Goal: Navigation & Orientation: Find specific page/section

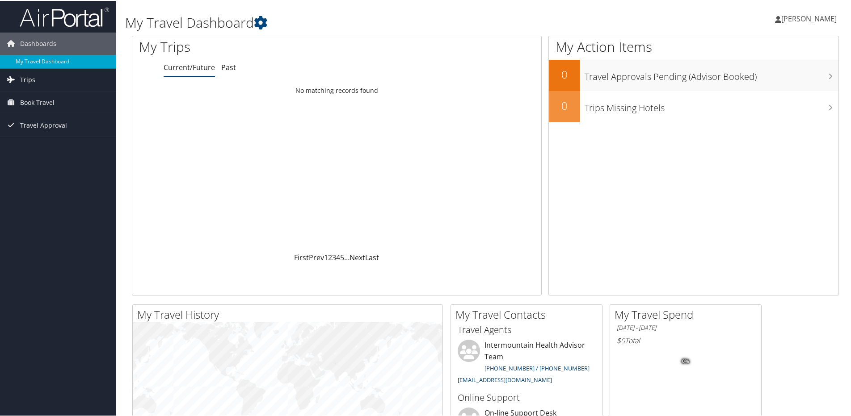
click at [75, 80] on link "Trips" at bounding box center [58, 79] width 116 height 22
click at [10, 95] on link "Current/Future Trips" at bounding box center [58, 96] width 116 height 13
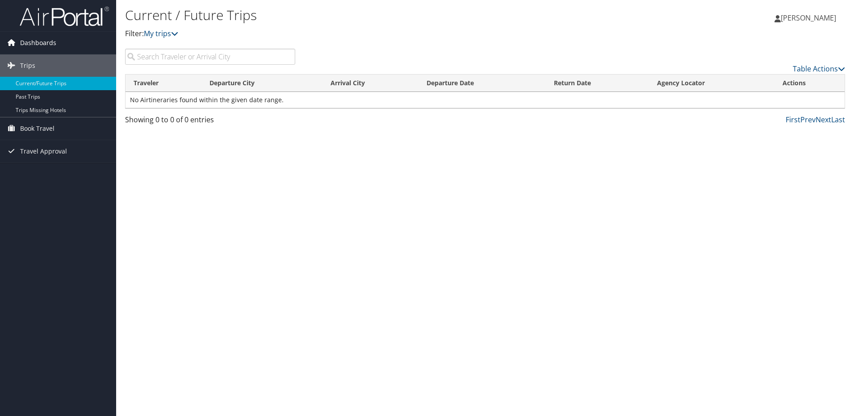
click at [21, 42] on span "Dashboards" at bounding box center [38, 43] width 36 height 22
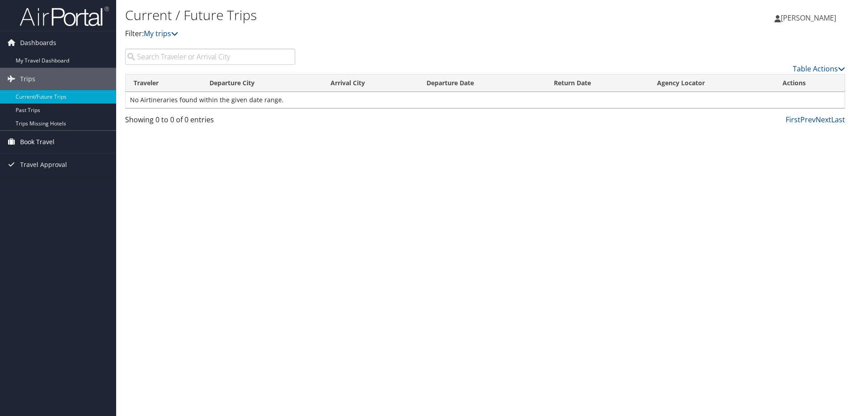
click at [31, 145] on span "Book Travel" at bounding box center [37, 142] width 34 height 22
click at [45, 180] on link "Book/Manage Online Trips" at bounding box center [58, 186] width 116 height 13
click at [17, 205] on icon at bounding box center [10, 204] width 13 height 13
click at [50, 205] on span "Travel Approval" at bounding box center [43, 205] width 47 height 22
click at [44, 120] on link "Trips Missing Hotels" at bounding box center [58, 123] width 116 height 13
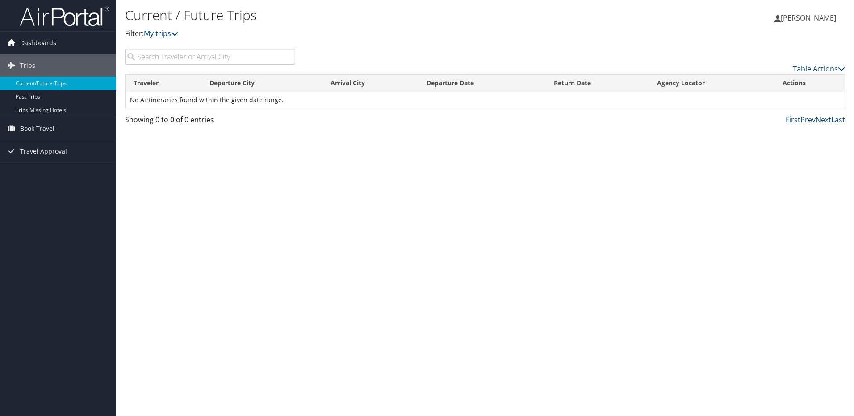
click at [40, 40] on span "Dashboards" at bounding box center [38, 43] width 36 height 22
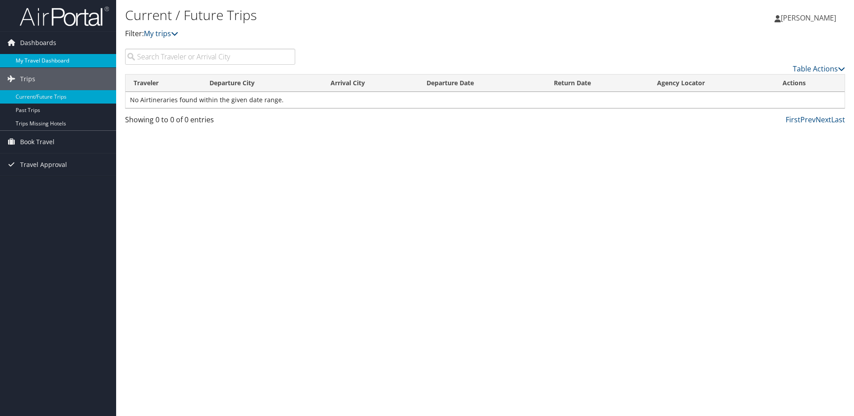
click at [39, 56] on link "My Travel Dashboard" at bounding box center [58, 60] width 116 height 13
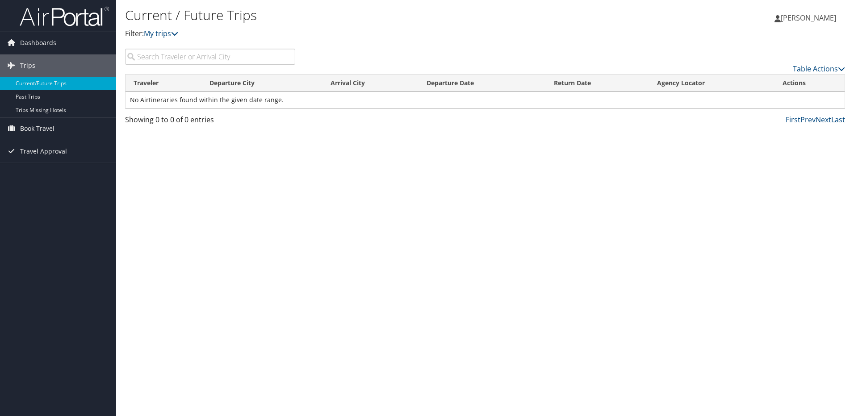
click at [35, 11] on img at bounding box center [64, 16] width 89 height 21
